Goal: Navigation & Orientation: Go to known website

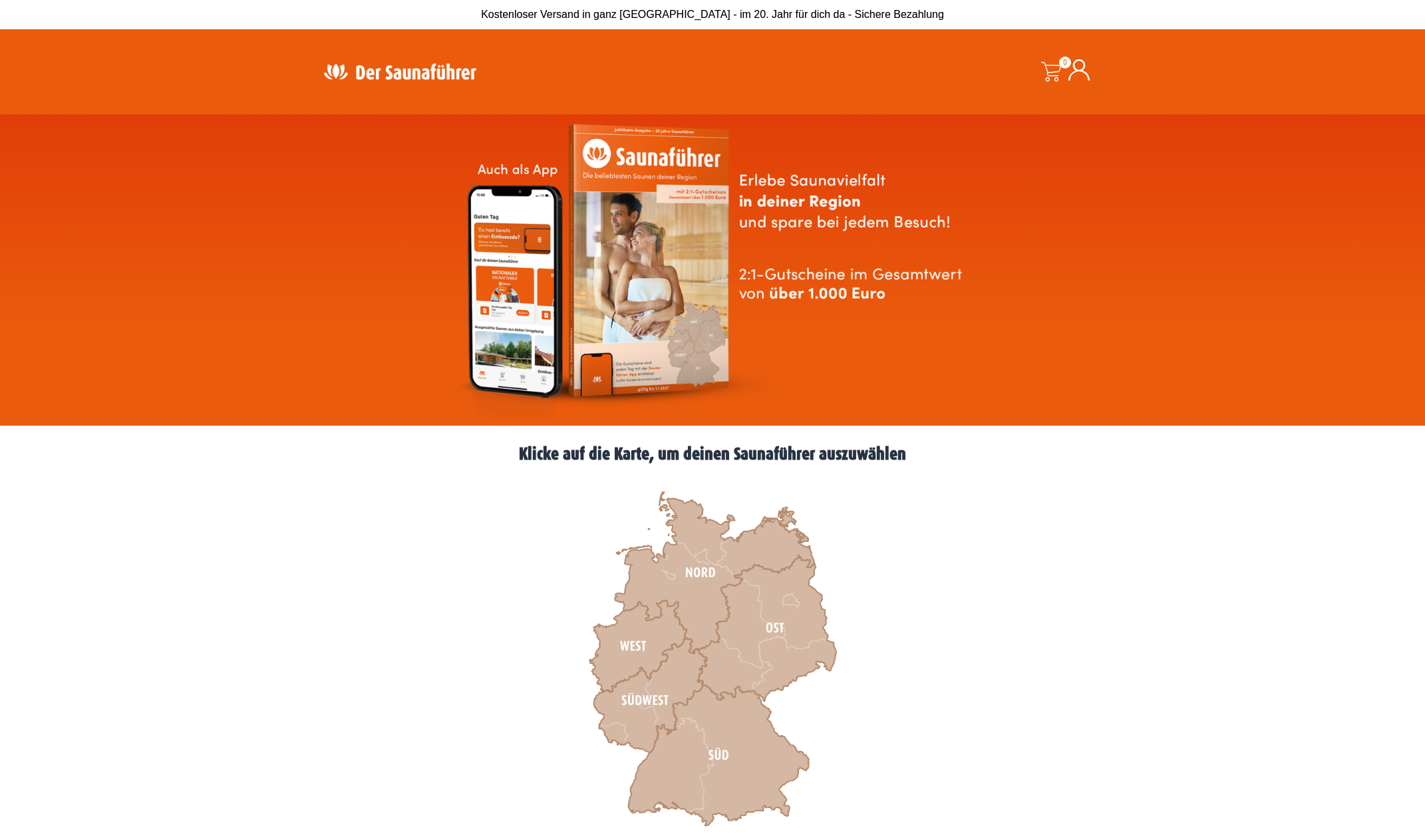
click at [649, 697] on icon at bounding box center [650, 696] width 113 height 114
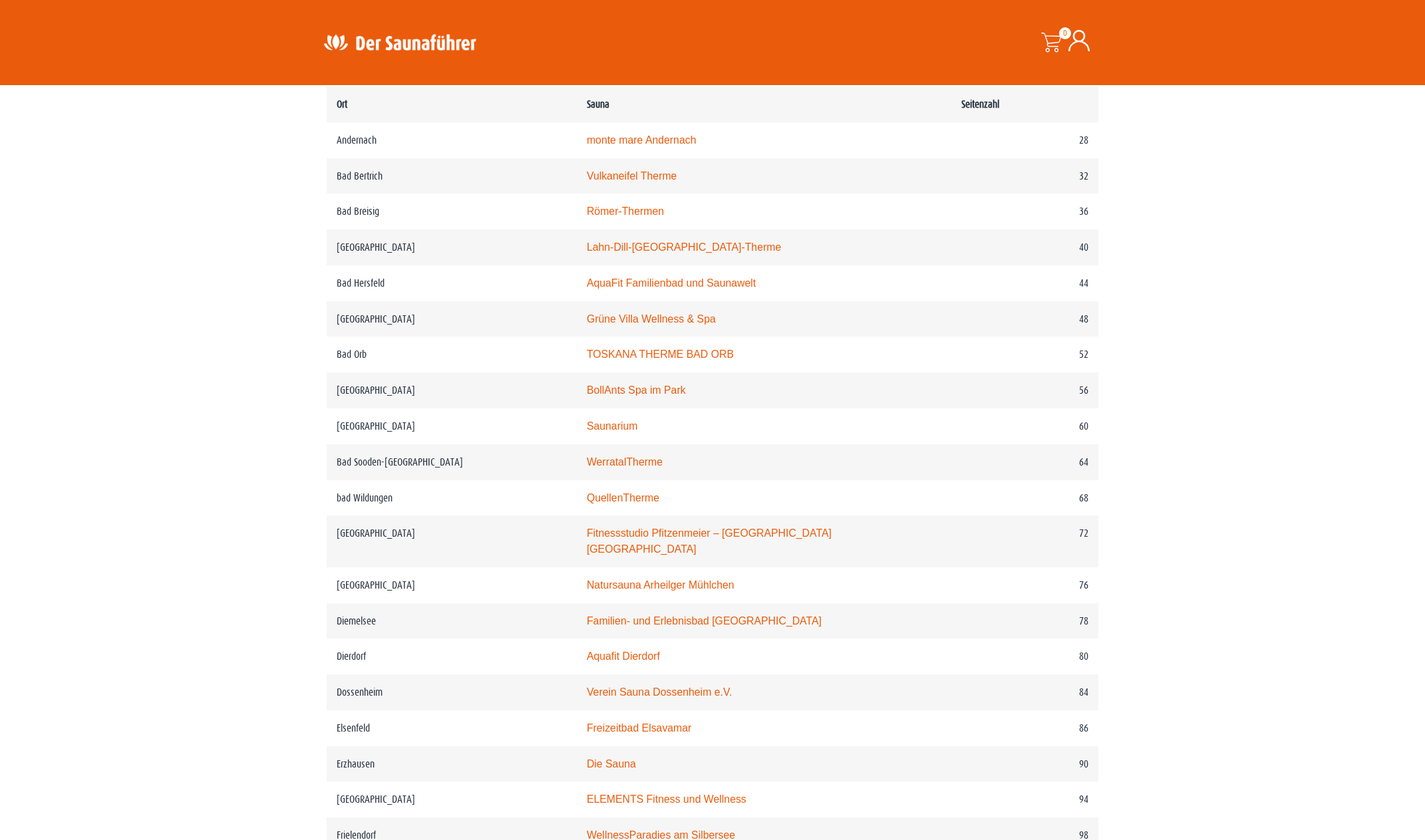
scroll to position [553, 0]
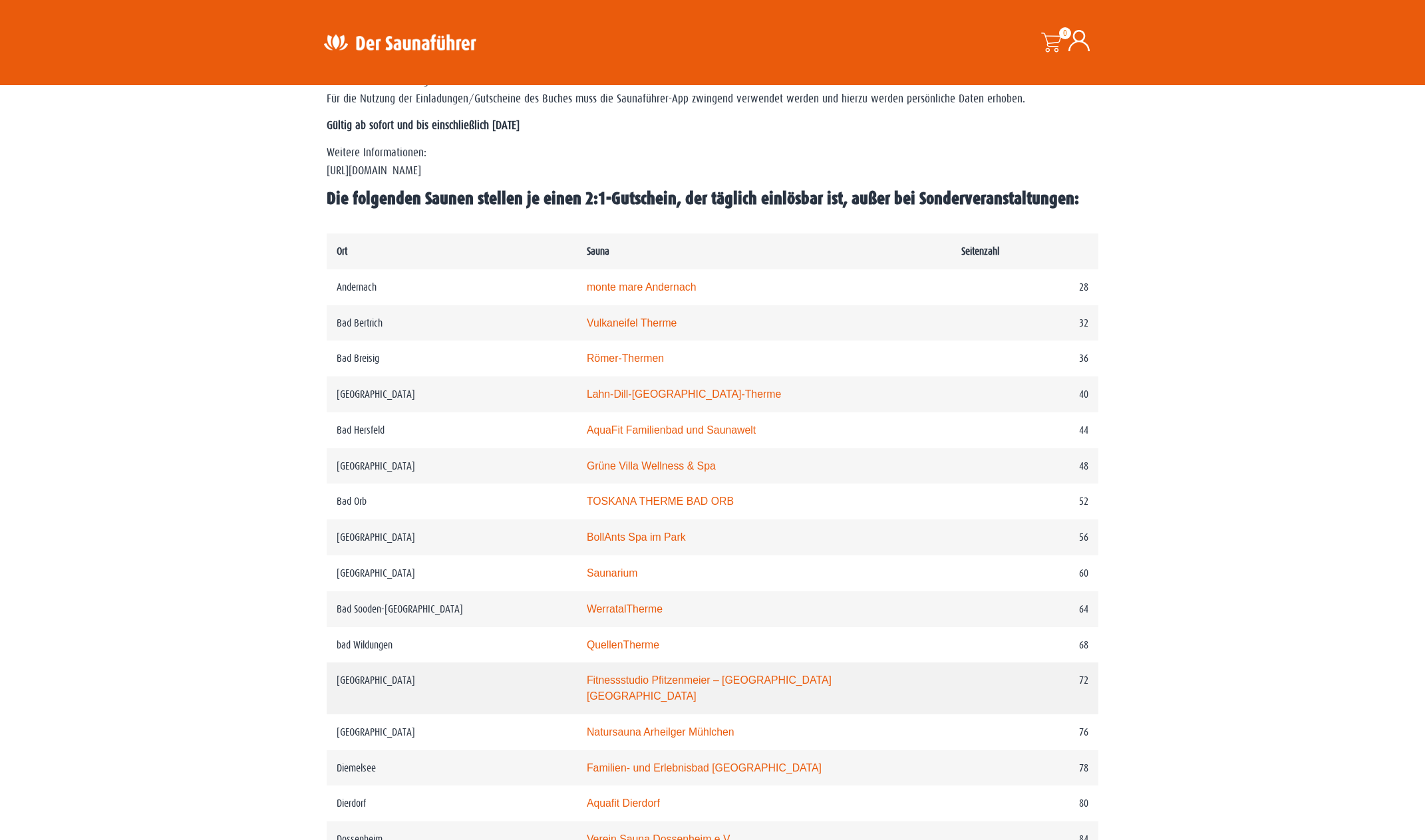
click at [617, 695] on link "Fitnessstudio Pfitzenmeier – Premium Resort Bensheim" at bounding box center [708, 688] width 245 height 27
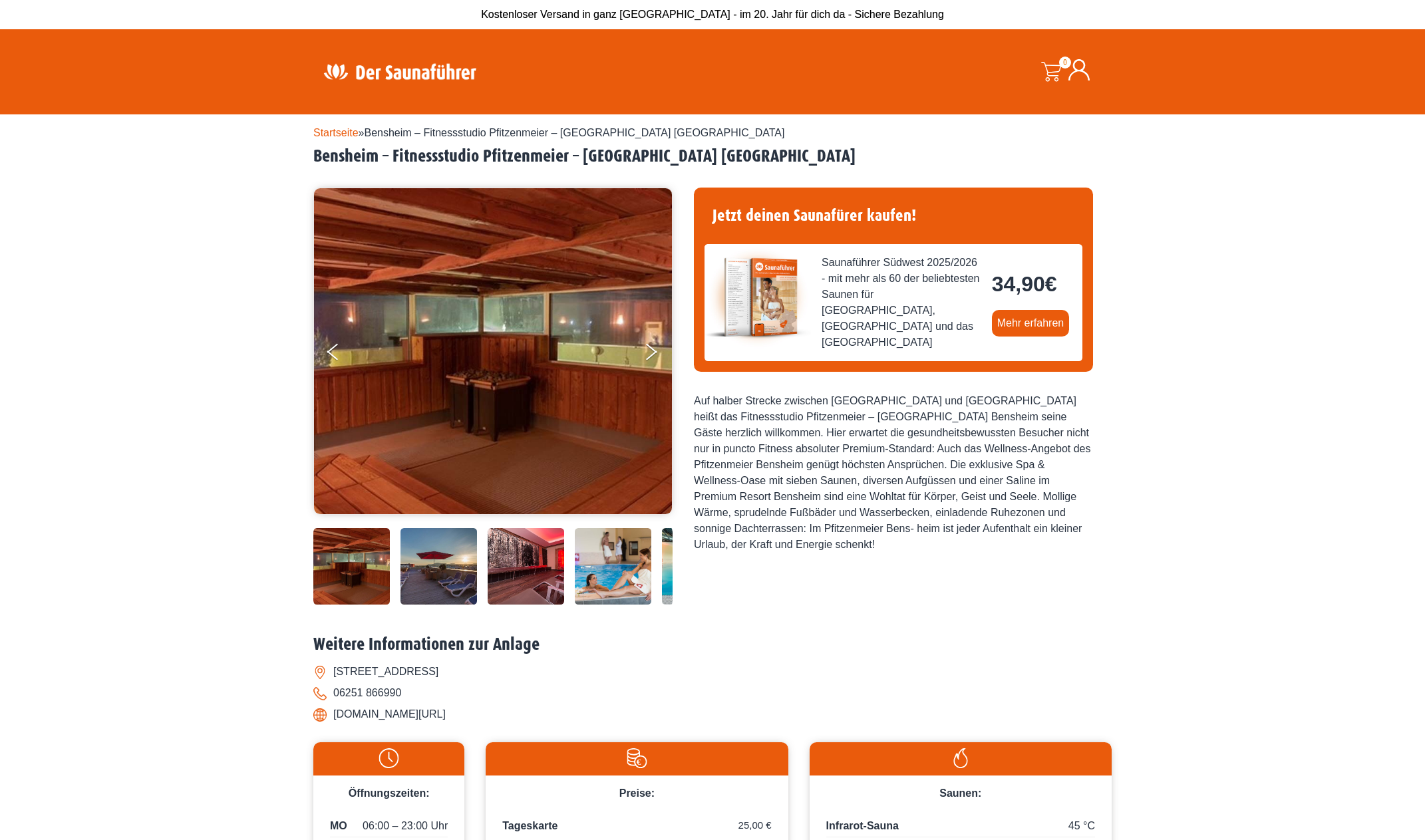
click at [359, 605] on img at bounding box center [351, 566] width 76 height 76
click at [442, 605] on img at bounding box center [439, 566] width 76 height 76
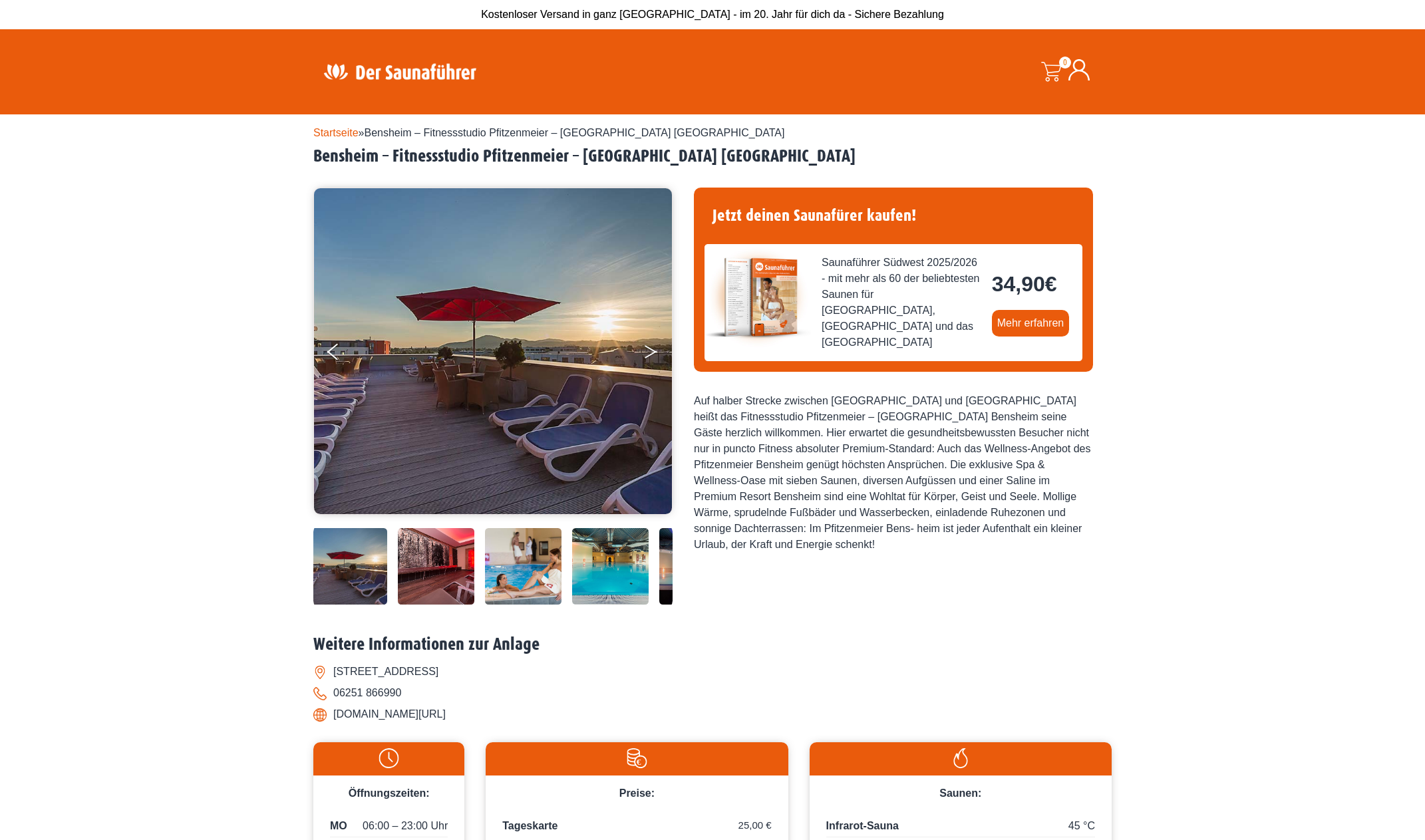
click at [644, 356] on button "Next" at bounding box center [659, 354] width 33 height 33
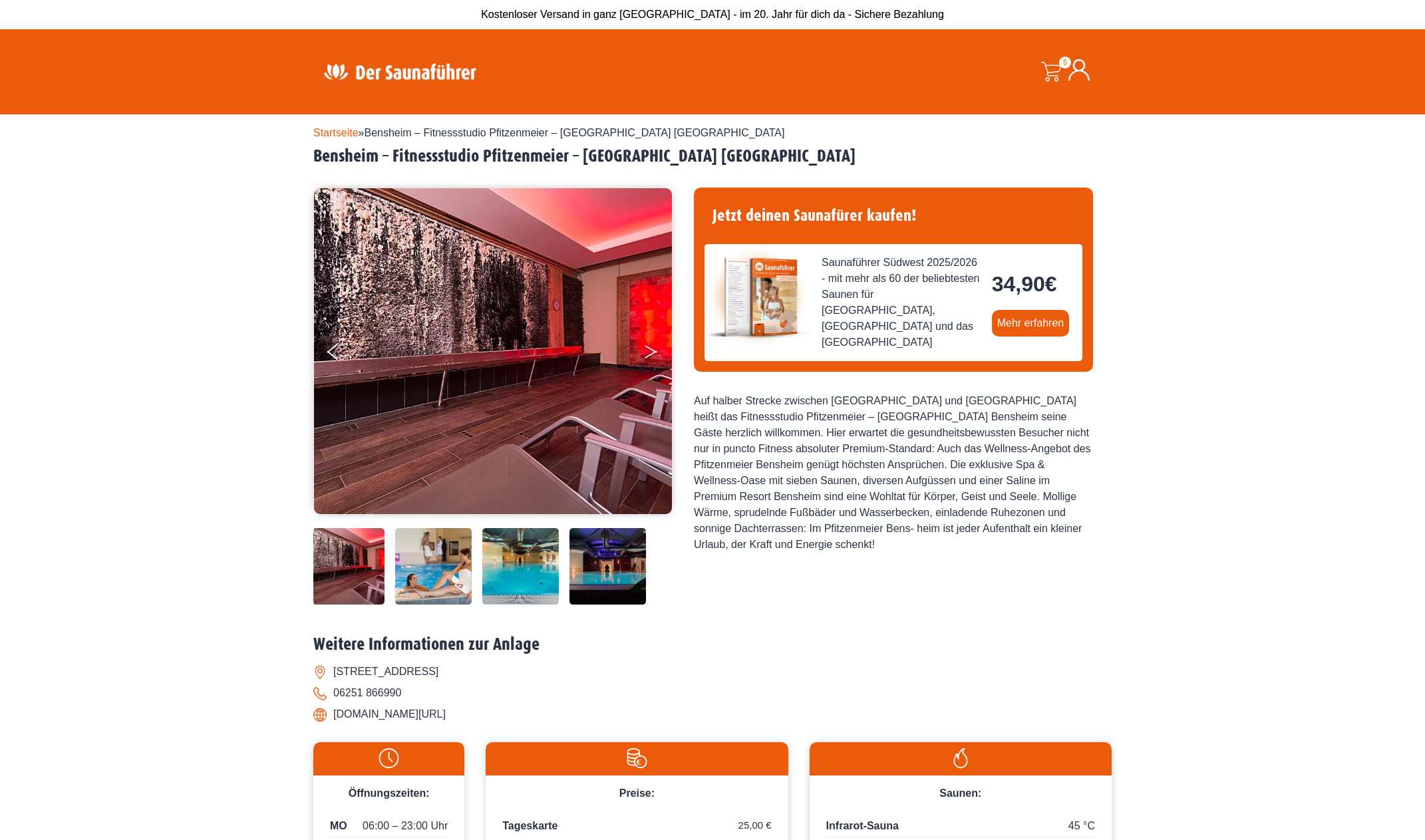
click at [644, 356] on button "Next" at bounding box center [659, 354] width 33 height 33
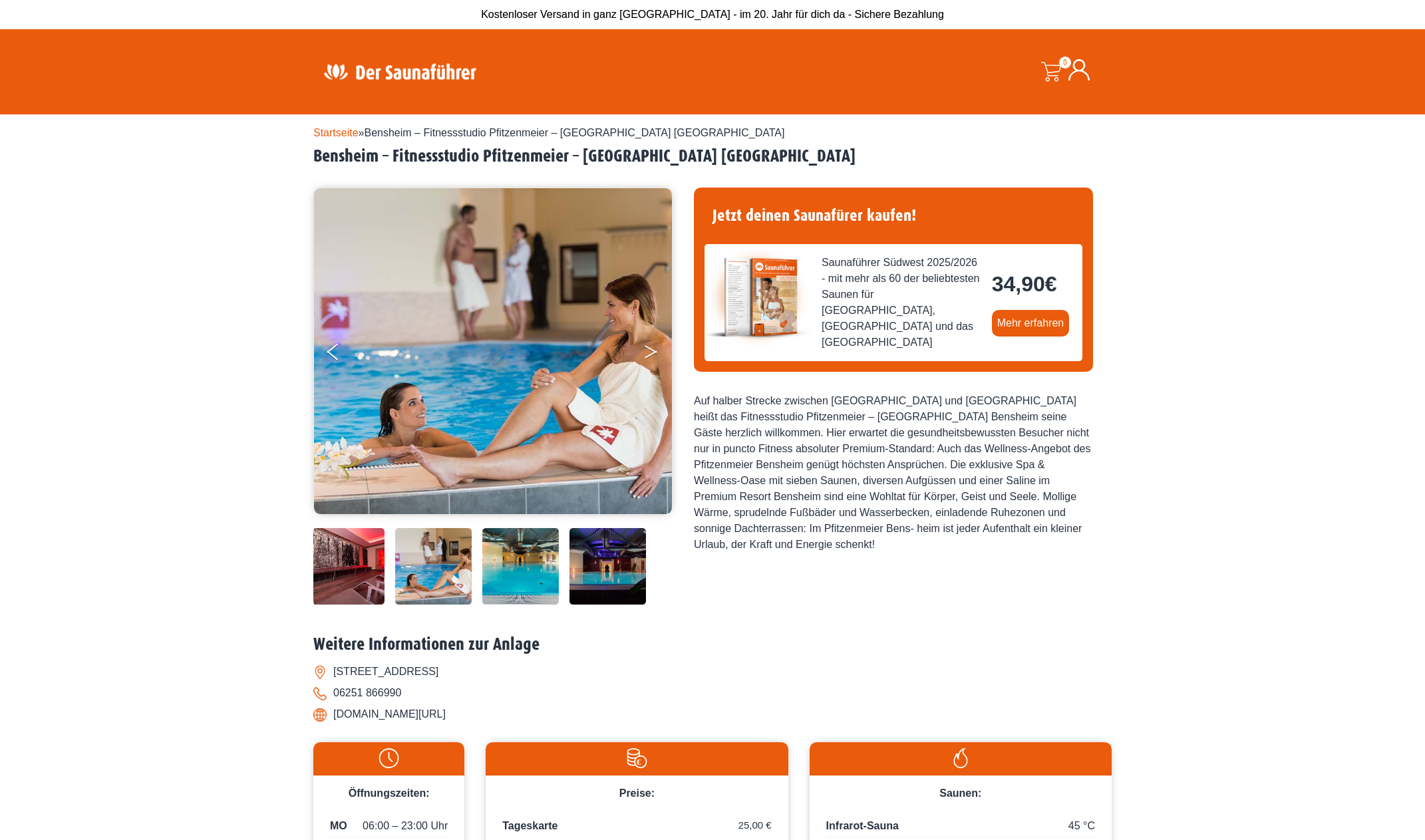
click at [644, 356] on button "Next" at bounding box center [659, 354] width 33 height 33
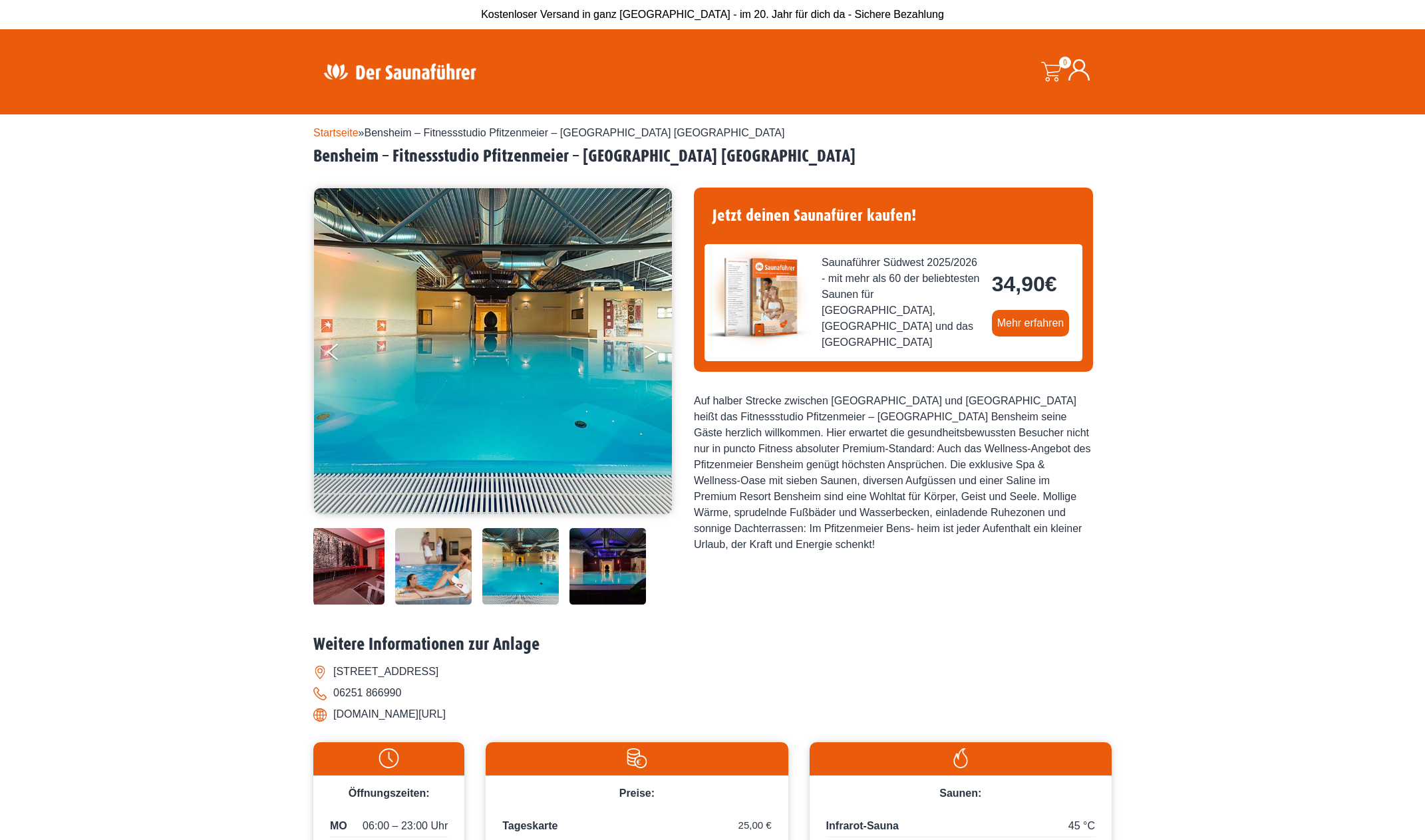
click at [645, 357] on button "Next" at bounding box center [659, 354] width 33 height 33
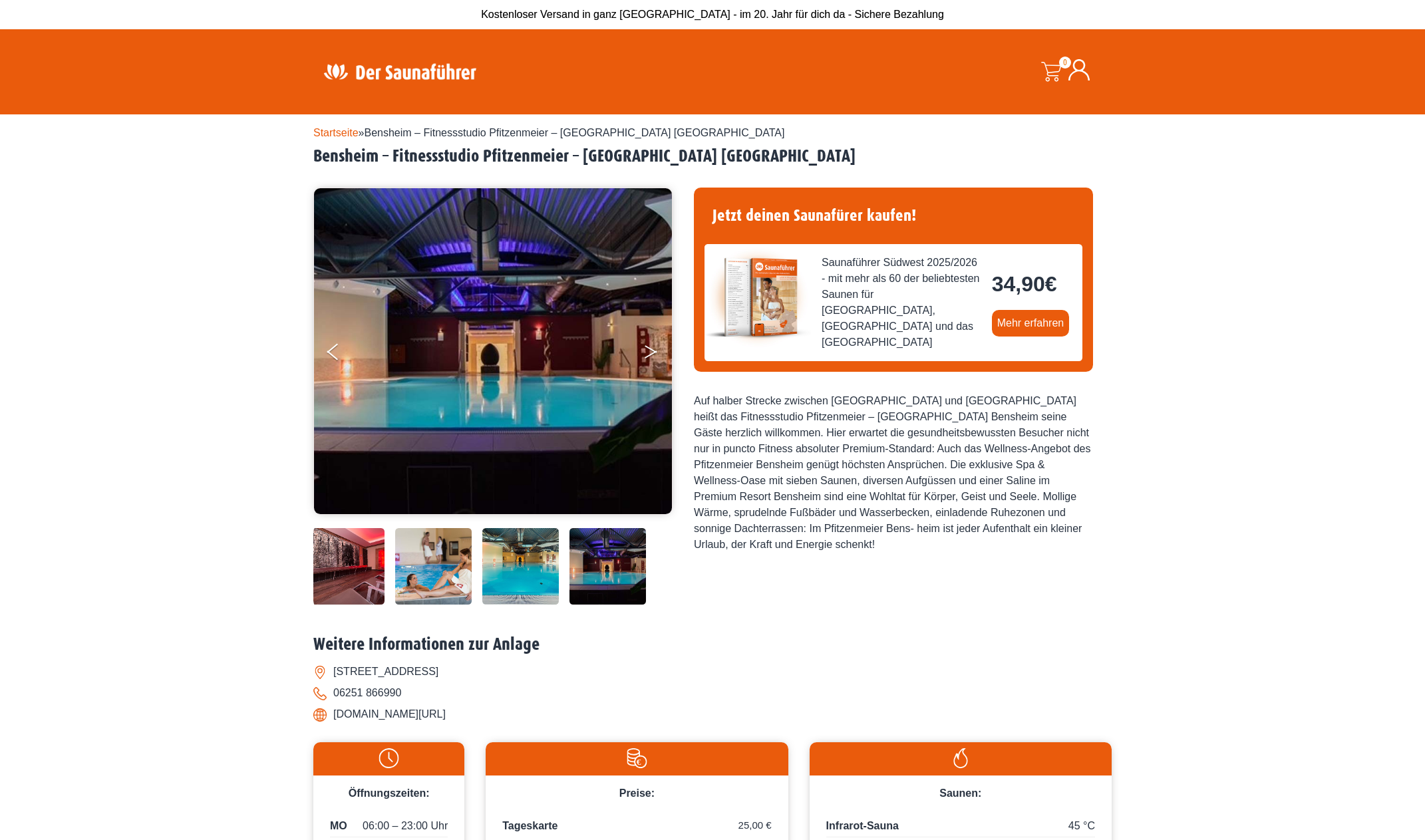
click at [648, 357] on button "Next" at bounding box center [659, 354] width 33 height 33
click at [651, 350] on button "Next" at bounding box center [659, 354] width 33 height 33
click at [650, 347] on button "Next" at bounding box center [659, 354] width 33 height 33
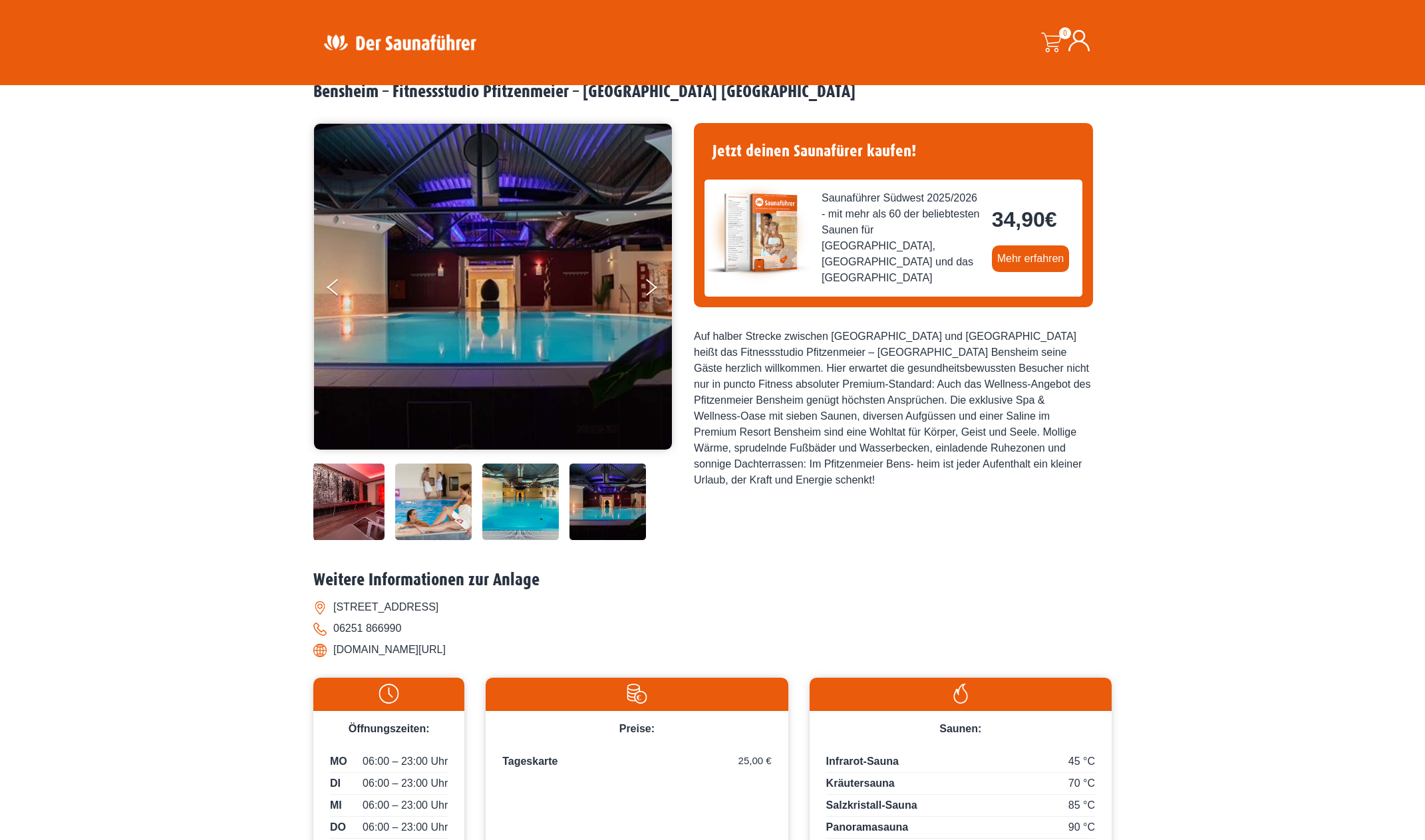
scroll to position [47, 0]
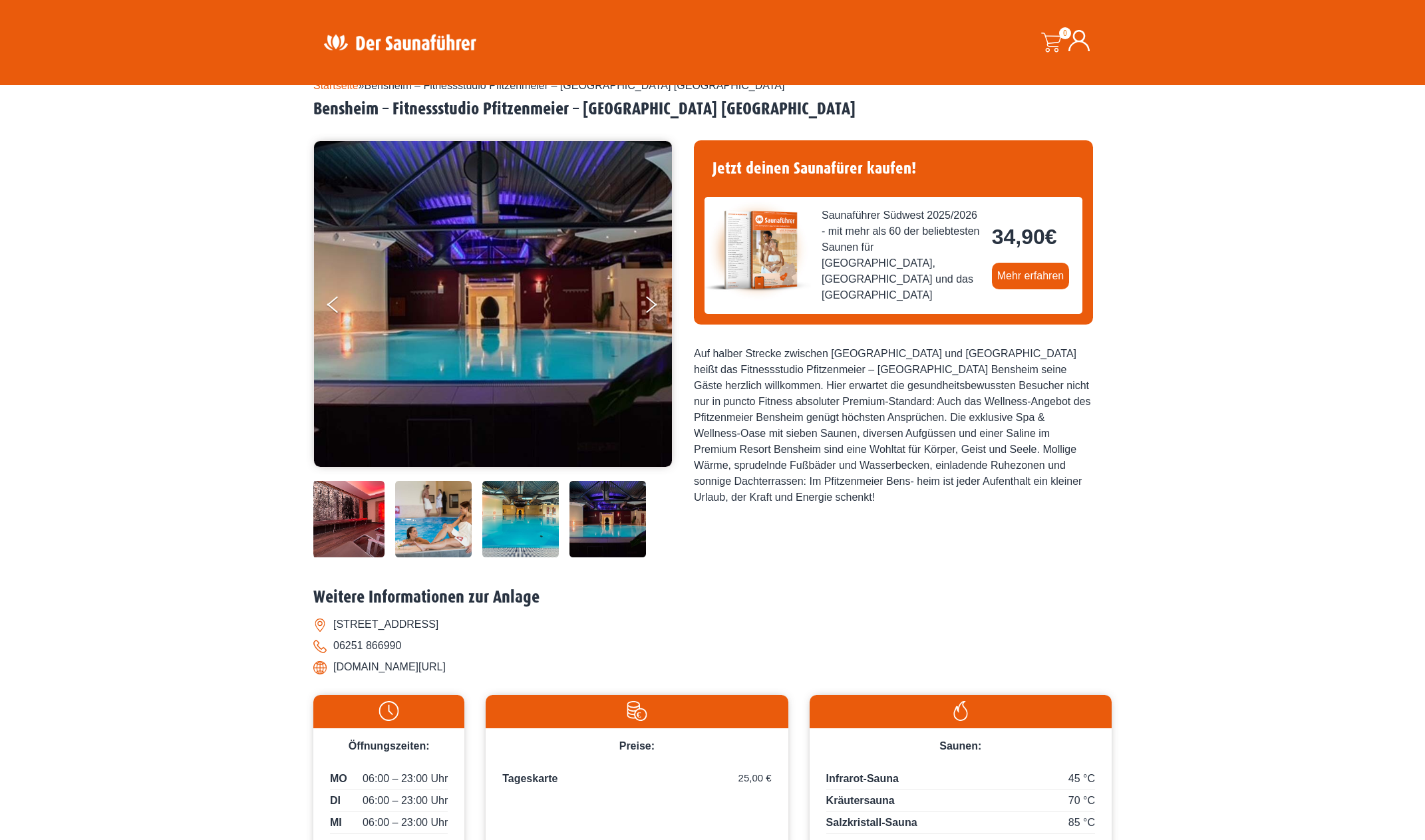
click at [429, 678] on li "www.pfitzenmeier.de/bensheim/" at bounding box center [712, 667] width 798 height 21
click at [336, 678] on li "www.pfitzenmeier.de/bensheim/" at bounding box center [712, 667] width 798 height 21
click at [358, 678] on li "www.pfitzenmeier.de/bensheim/" at bounding box center [712, 667] width 798 height 21
click at [359, 678] on li "www.pfitzenmeier.de/bensheim/" at bounding box center [712, 667] width 798 height 21
click at [453, 678] on li "www.pfitzenmeier.de/bensheim/" at bounding box center [712, 667] width 798 height 21
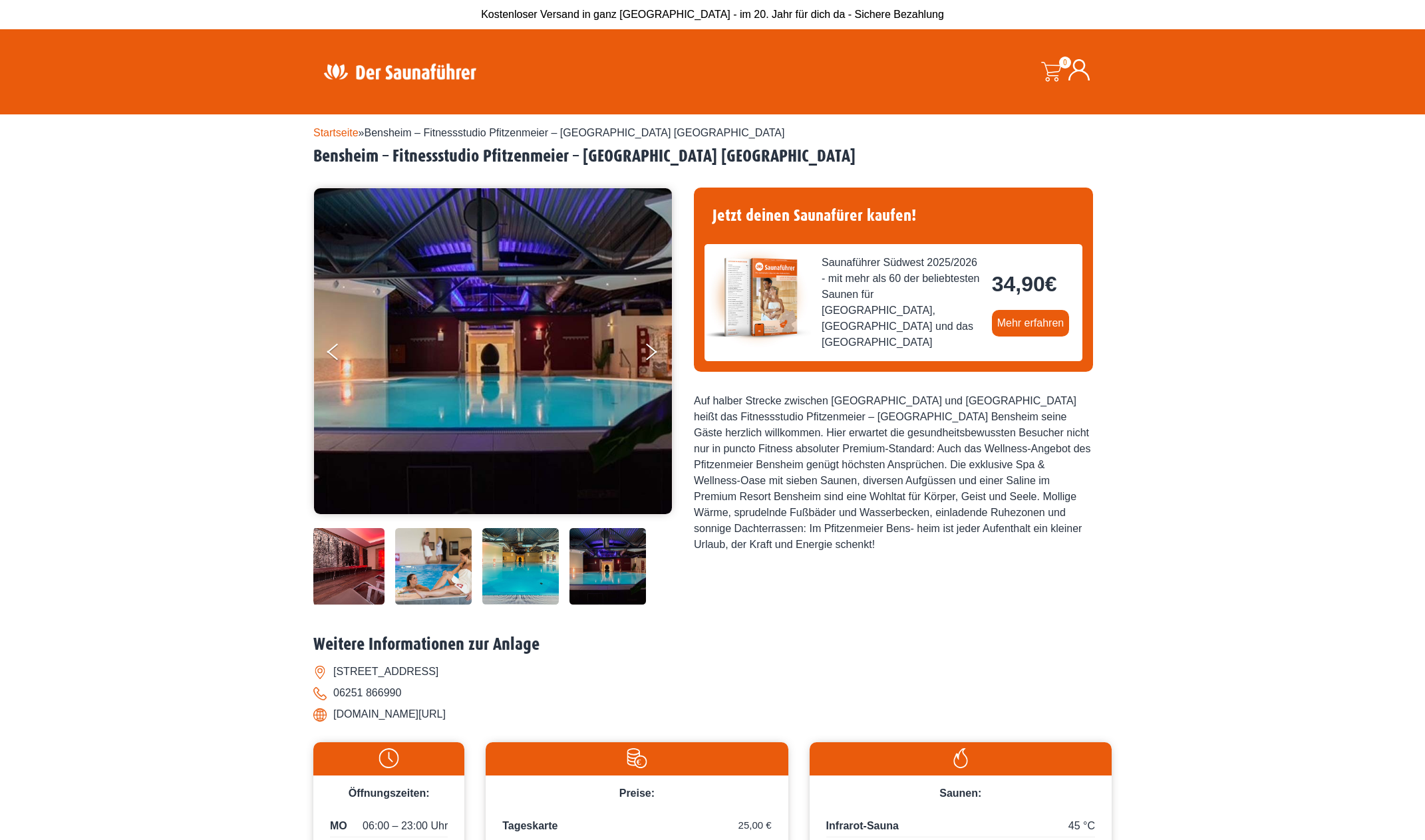
scroll to position [206, 0]
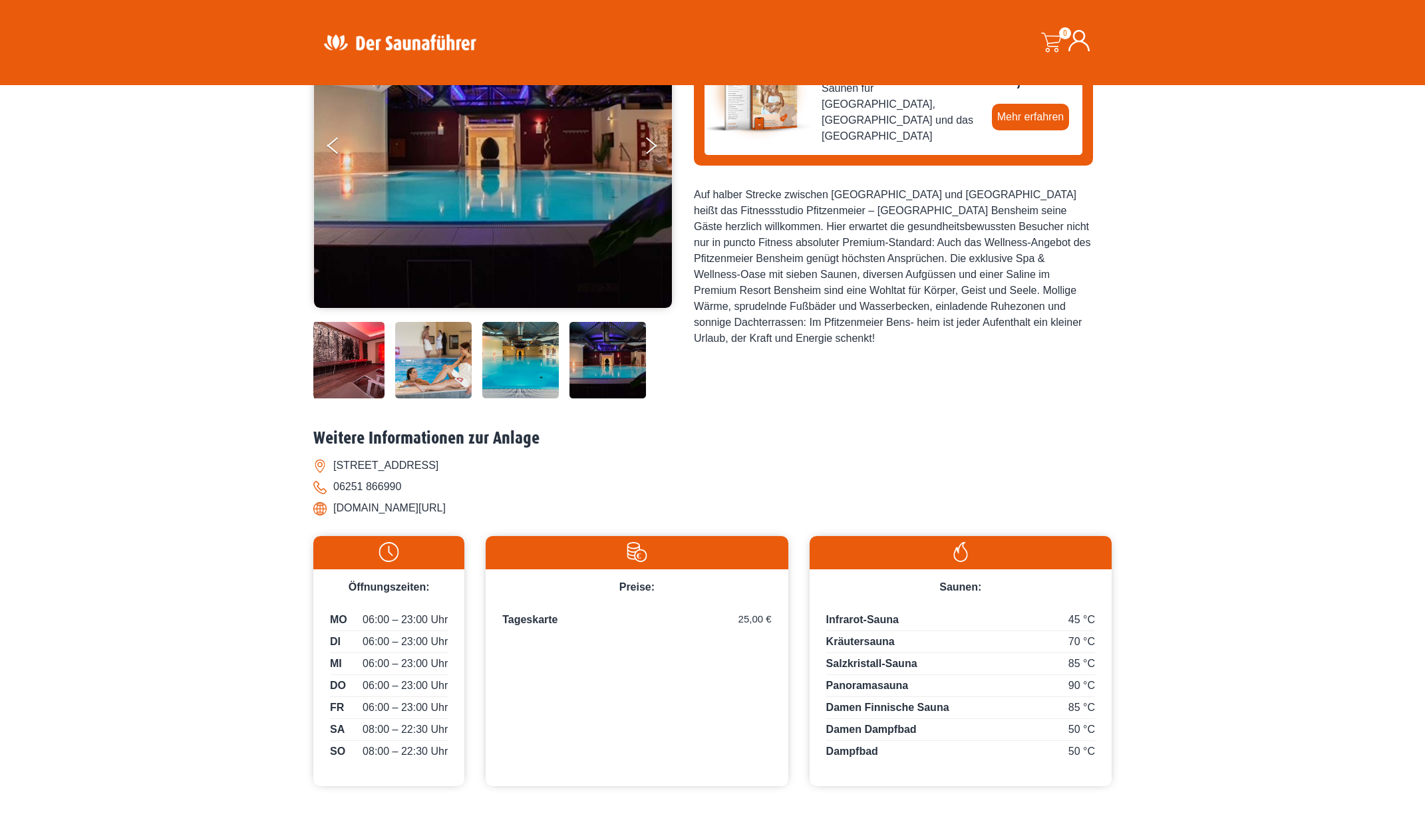
drag, startPoint x: 333, startPoint y: 584, endPoint x: 483, endPoint y: 581, distance: 150.0
click at [483, 519] on li "www.pfitzenmeier.de/bensheim/" at bounding box center [712, 508] width 798 height 21
